Goal: Register for event/course

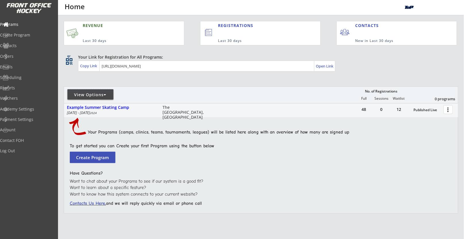
click at [109, 93] on div "View Options" at bounding box center [90, 95] width 46 height 6
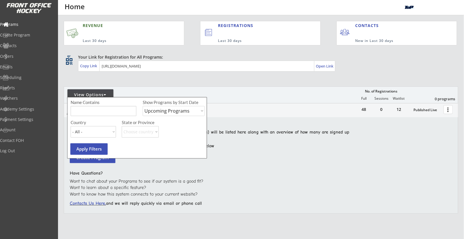
click at [151, 109] on select "Upcoming Programs Past Programs Specific Date Range" at bounding box center [174, 111] width 62 height 10
select select ""Past Programs""
click at [143, 106] on select "Upcoming Programs Past Programs Specific Date Range" at bounding box center [174, 111] width 62 height 10
click at [106, 109] on input "input" at bounding box center [104, 111] width 66 height 10
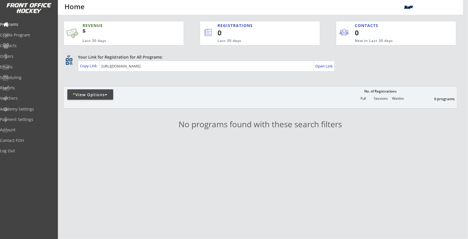
click at [108, 93] on div at bounding box center [106, 95] width 3 height 4
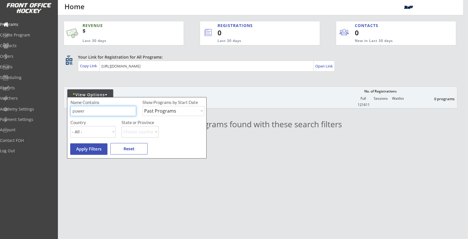
click at [117, 113] on input "input" at bounding box center [104, 111] width 66 height 10
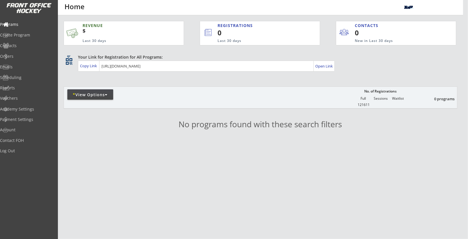
click at [112, 97] on div "* View Options" at bounding box center [90, 95] width 46 height 6
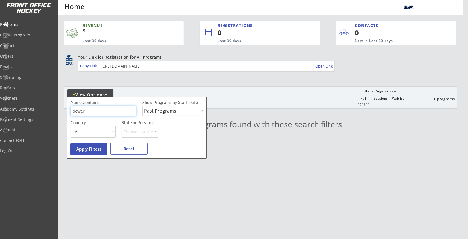
click at [107, 108] on input "input" at bounding box center [104, 111] width 66 height 10
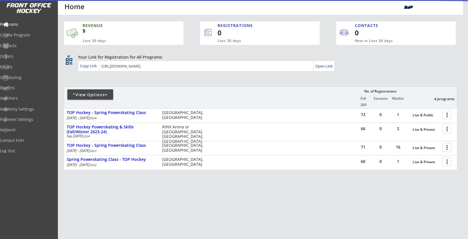
click at [125, 85] on div "REVENUE $ Last 30 days REGISTRATIONS 0 Last 30 days CONTACTS 0 New in Last 30 d…" at bounding box center [261, 122] width 394 height 215
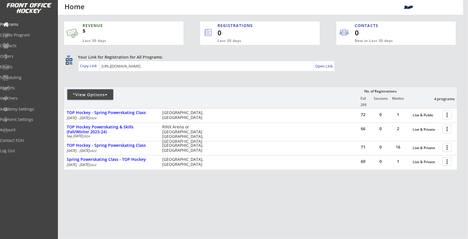
click at [105, 93] on div "* View Options" at bounding box center [90, 95] width 46 height 6
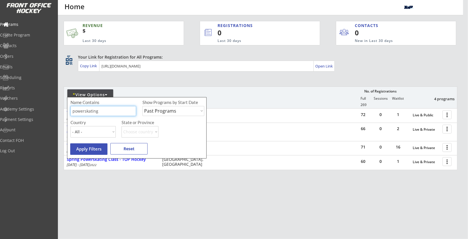
click at [94, 107] on input "input" at bounding box center [104, 111] width 66 height 10
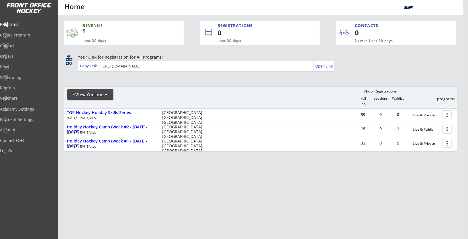
click at [106, 89] on div "* View Options" at bounding box center [90, 94] width 46 height 10
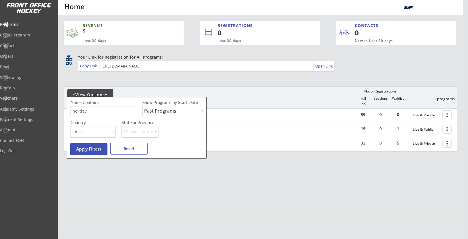
click at [98, 107] on input "input" at bounding box center [104, 111] width 66 height 10
type input "powerskating"
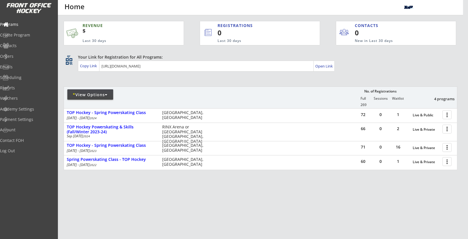
click at [101, 188] on div "REVENUE $ Last 30 days REGISTRATIONS 0 Last 30 days CONTACTS 0 New in Last 30 d…" at bounding box center [261, 122] width 394 height 215
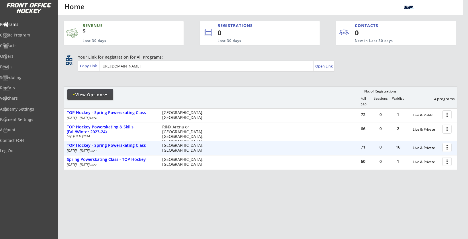
click at [114, 147] on div "TOP Hockey - Spring Powerskating Class" at bounding box center [111, 145] width 89 height 5
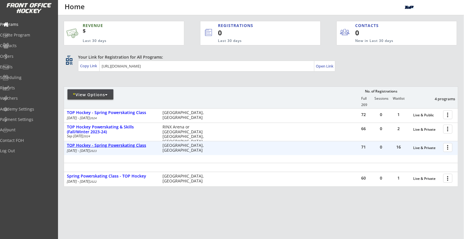
click at [114, 147] on div "TOP Hockey - Spring Powerskating Class" at bounding box center [111, 145] width 89 height 5
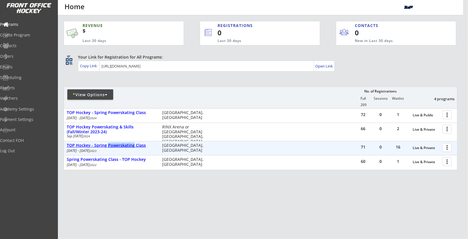
click at [114, 147] on div "TOP Hockey - Spring Powerskating Class" at bounding box center [111, 145] width 89 height 5
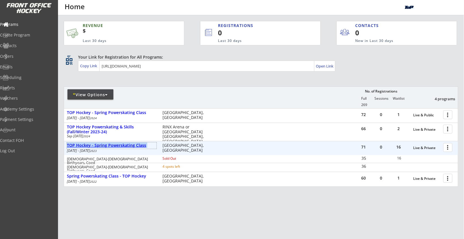
click at [104, 145] on div "TOP Hockey - Spring Powerskating Class" at bounding box center [111, 145] width 89 height 5
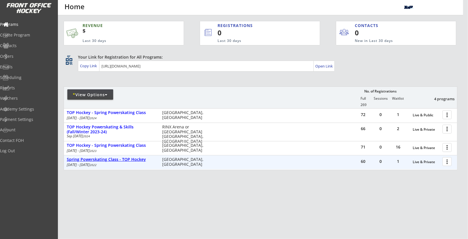
click at [107, 157] on div "Spring Powerskating Class - TOP Hockey" at bounding box center [111, 159] width 89 height 5
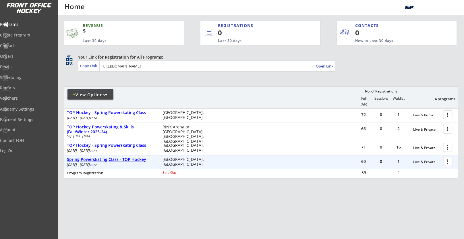
click at [105, 160] on div "Spring Powerskating Class - TOP Hockey" at bounding box center [111, 159] width 89 height 5
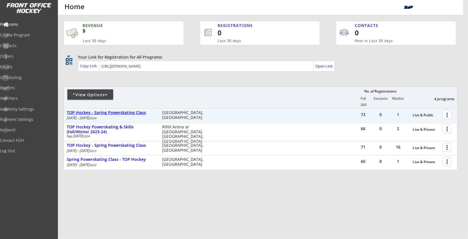
click at [119, 114] on div "TOP Hockey - Spring Powerskating Class" at bounding box center [111, 112] width 89 height 5
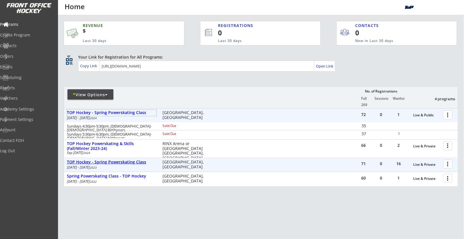
click at [123, 159] on div "TOP Hockey - Spring Powerskating Class" at bounding box center [111, 161] width 89 height 5
